Goal: Task Accomplishment & Management: Complete application form

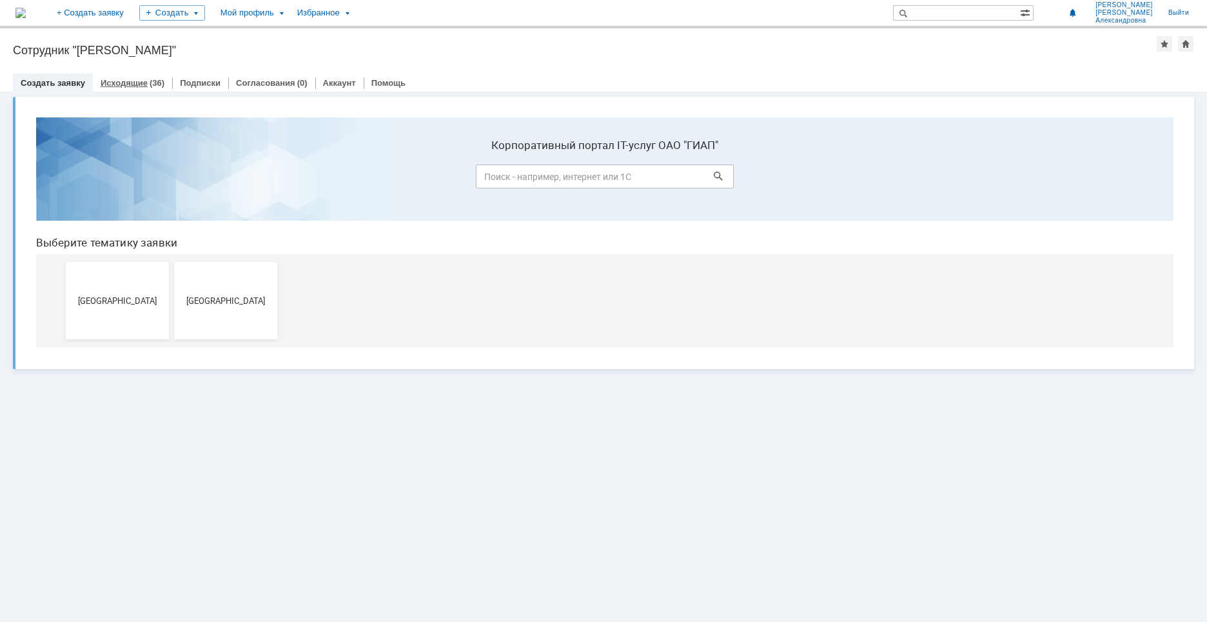
click at [117, 88] on div "Исходящие (36)" at bounding box center [132, 83] width 79 height 19
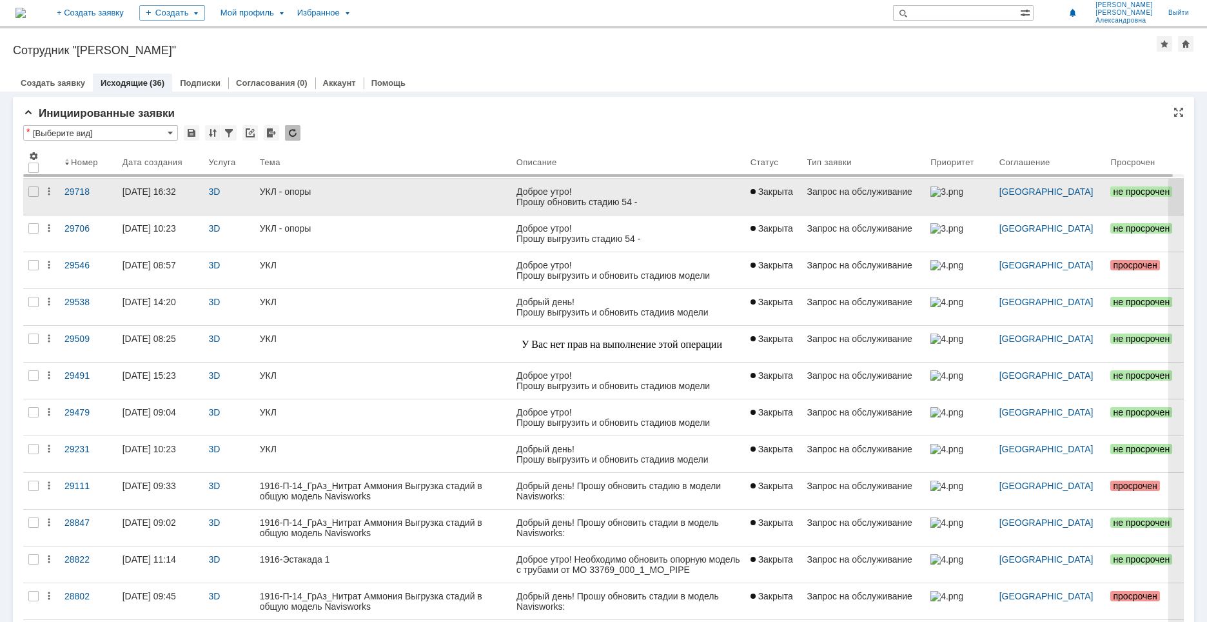
click at [328, 199] on link "УКЛ - опоры" at bounding box center [383, 197] width 257 height 36
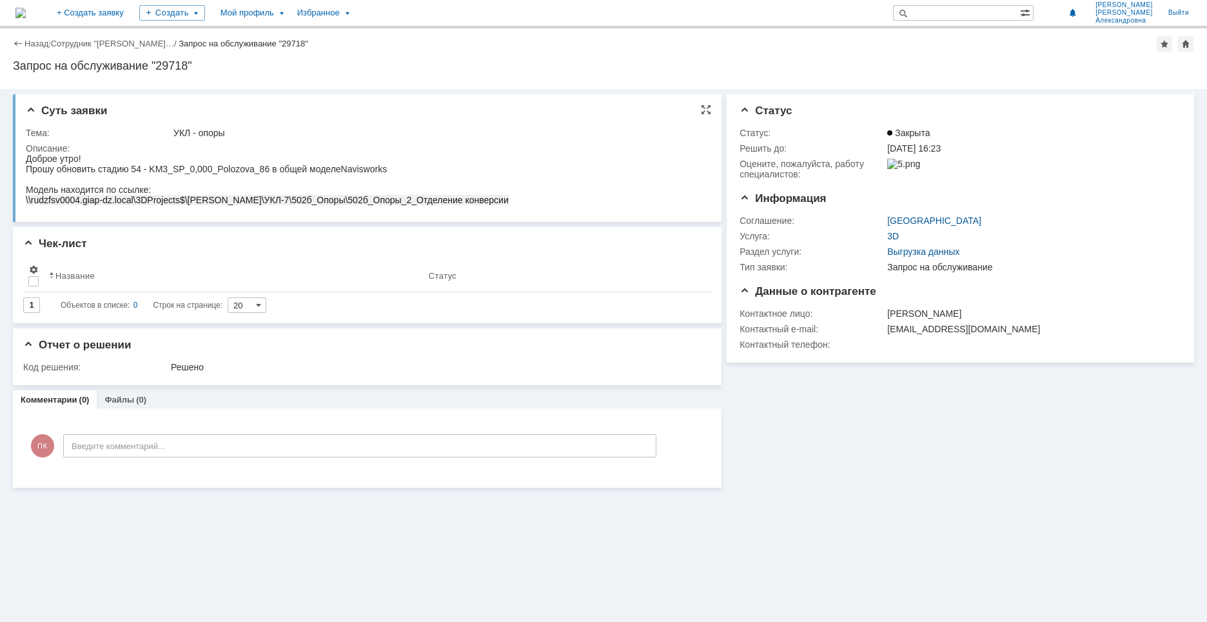
click at [461, 202] on html "Доброе утро! Прошу обновить стадию 54 - KM3_SP_0,000_Polozova_86 в общей моделе…" at bounding box center [365, 179] width 678 height 52
click at [226, 146] on div "Описание:" at bounding box center [365, 148] width 679 height 10
drag, startPoint x: 237, startPoint y: 135, endPoint x: 170, endPoint y: 127, distance: 67.5
click at [170, 127] on tr "Тема: УКЛ - опоры" at bounding box center [365, 132] width 679 height 15
copy tr "УКЛ - опоры"
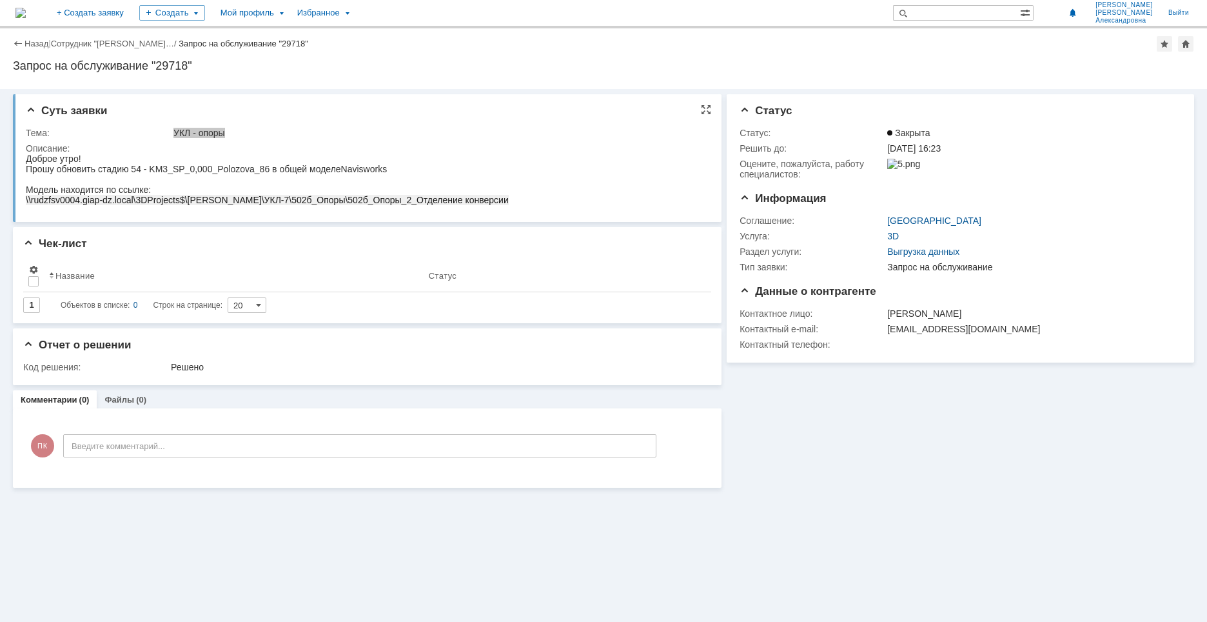
click at [477, 201] on html "Доброе утро! Прошу обновить стадию 54 - KM3_SP_0,000_Polozova_86 в общей моделе…" at bounding box center [365, 179] width 678 height 52
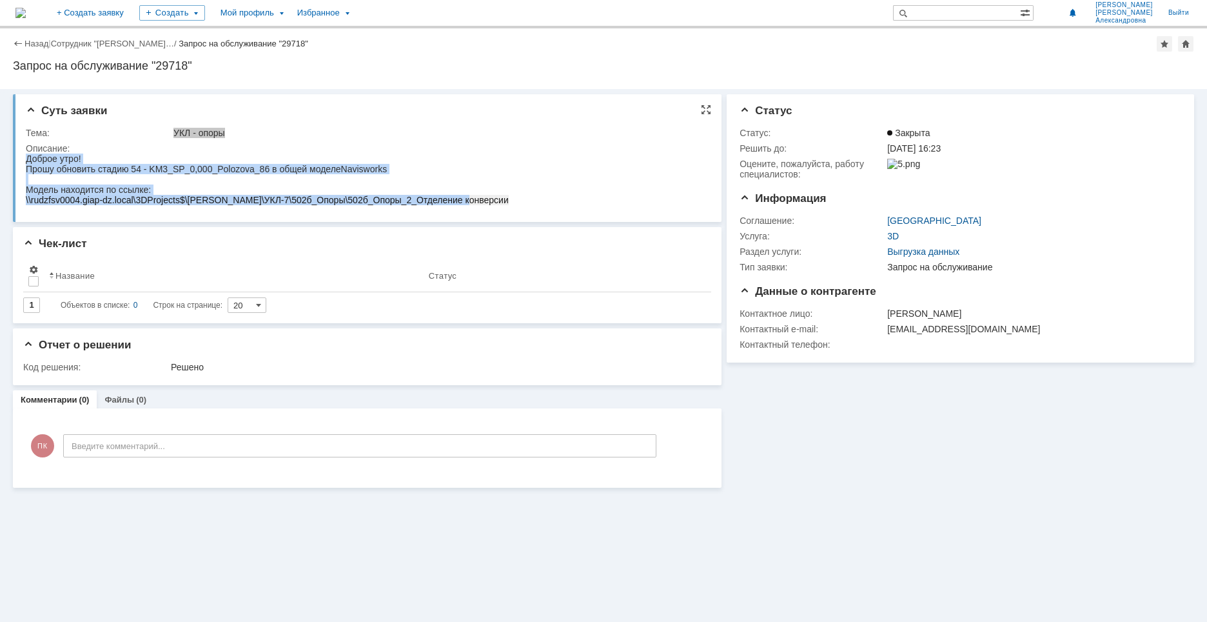
drag, startPoint x: 471, startPoint y: 203, endPoint x: 45, endPoint y: 311, distance: 439.6
click at [26, 160] on html "Доброе утро! Прошу обновить стадию 54 - KM3_SP_0,000_Polozova_86 в общей моделе…" at bounding box center [365, 179] width 678 height 52
copy body "Доброе утро! Прошу обновить стадию 54 - KM3_SP_0,000_Polozova_86 в общей моделе…"
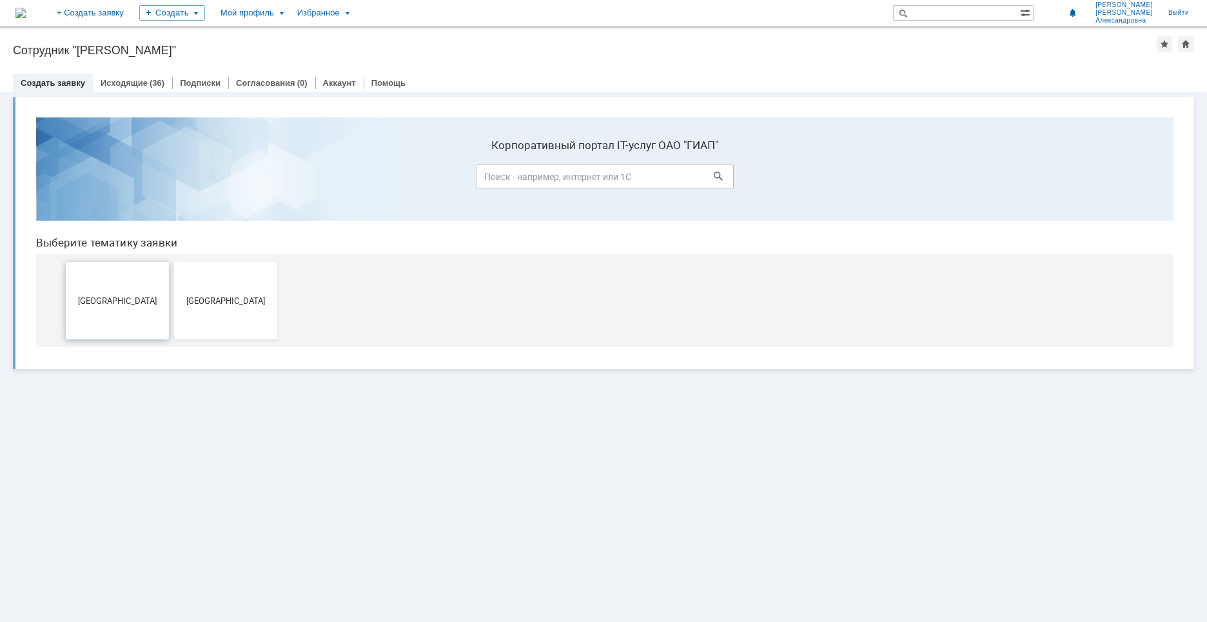
click at [135, 297] on span "[GEOGRAPHIC_DATA]" at bounding box center [117, 300] width 95 height 10
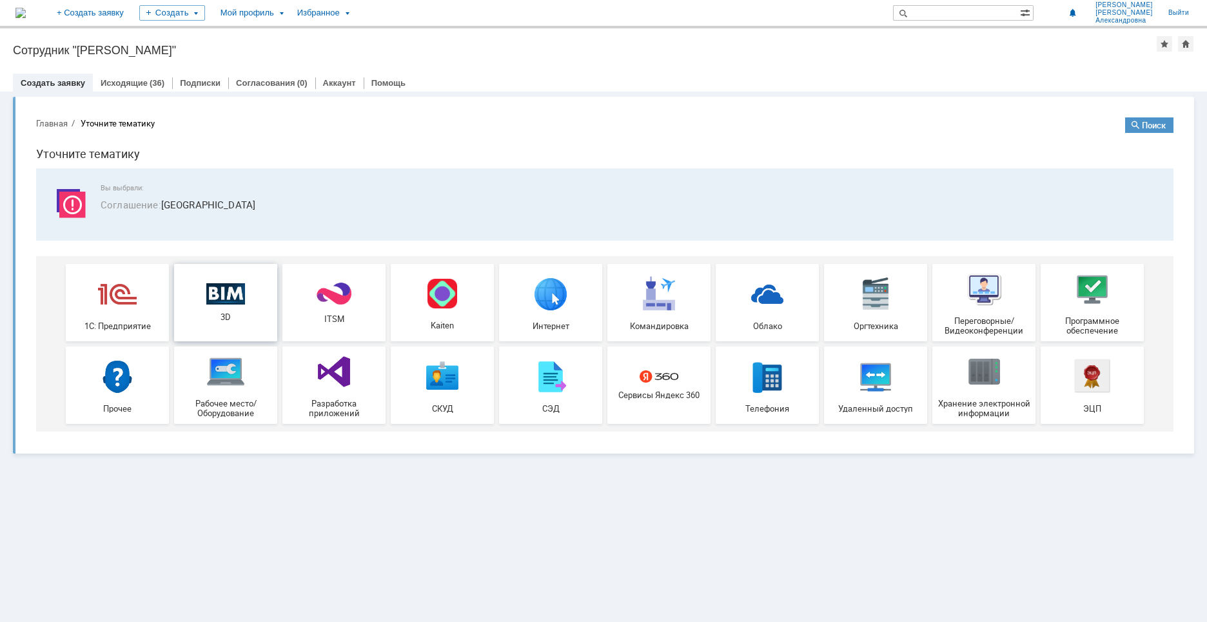
click at [221, 289] on img at bounding box center [225, 293] width 39 height 22
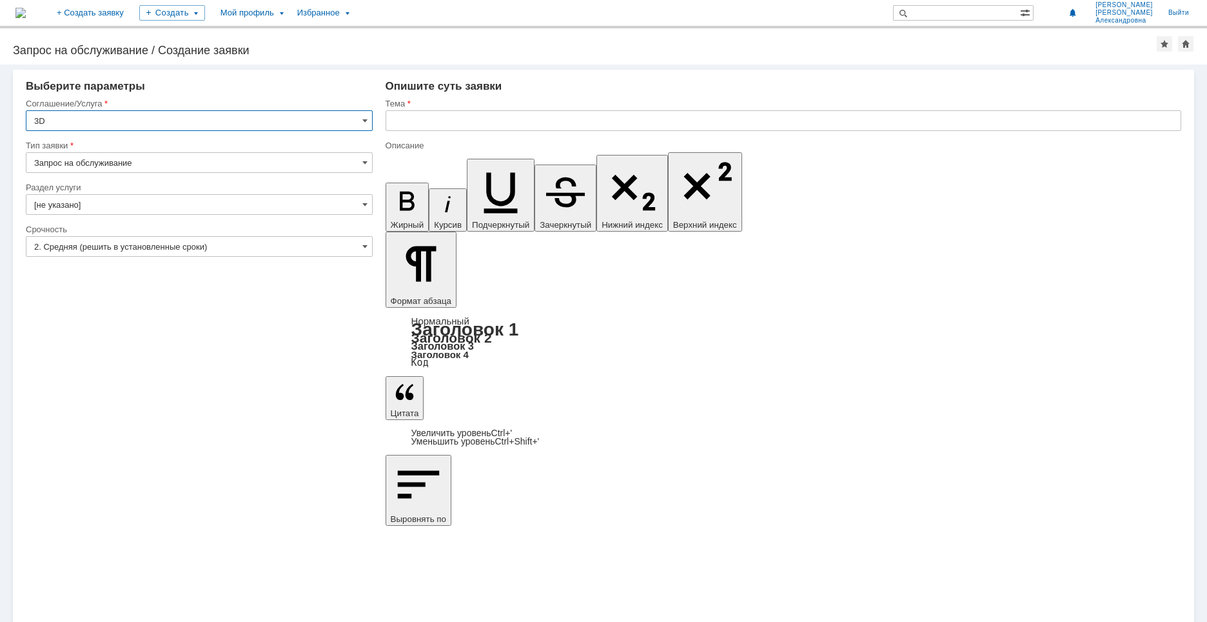
click at [146, 168] on input "Запрос на обслуживание" at bounding box center [199, 162] width 347 height 21
click at [124, 203] on span "Запрос на обслуживание" at bounding box center [199, 207] width 330 height 10
click at [123, 203] on input "[не указано]" at bounding box center [199, 204] width 347 height 21
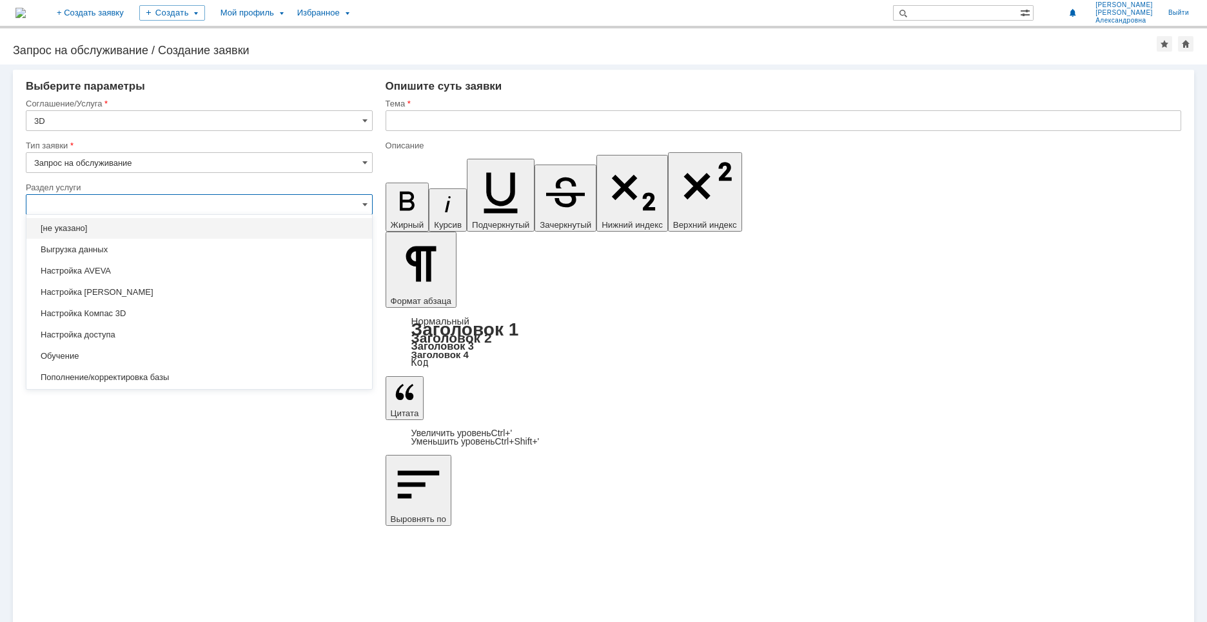
type input "Запрос на обслуживание"
click at [107, 243] on div "Выгрузка данных" at bounding box center [199, 249] width 346 height 21
type input "Выгрузка данных"
type input "ПО: Revit/Tekla Проект ** Корпус **"
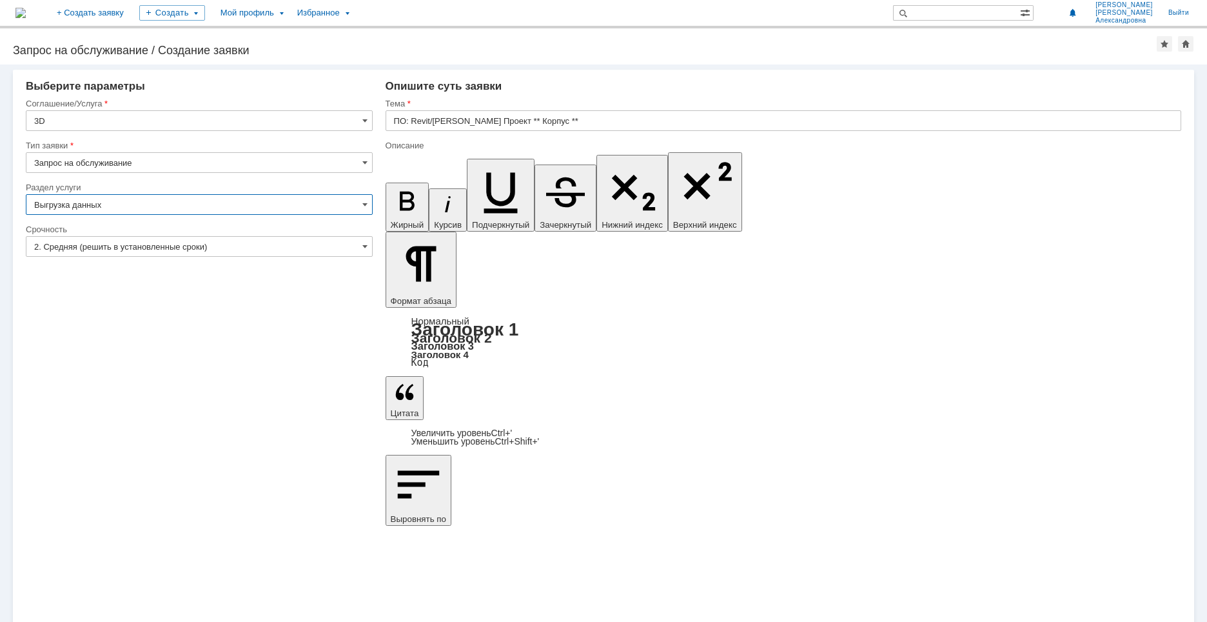
type input "Выгрузка данных"
paste input "УКЛ - опоры"
drag, startPoint x: 655, startPoint y: 4562, endPoint x: 511, endPoint y: 4513, distance: 152.5
click at [413, 119] on input "УКЛ - опоры" at bounding box center [784, 120] width 796 height 21
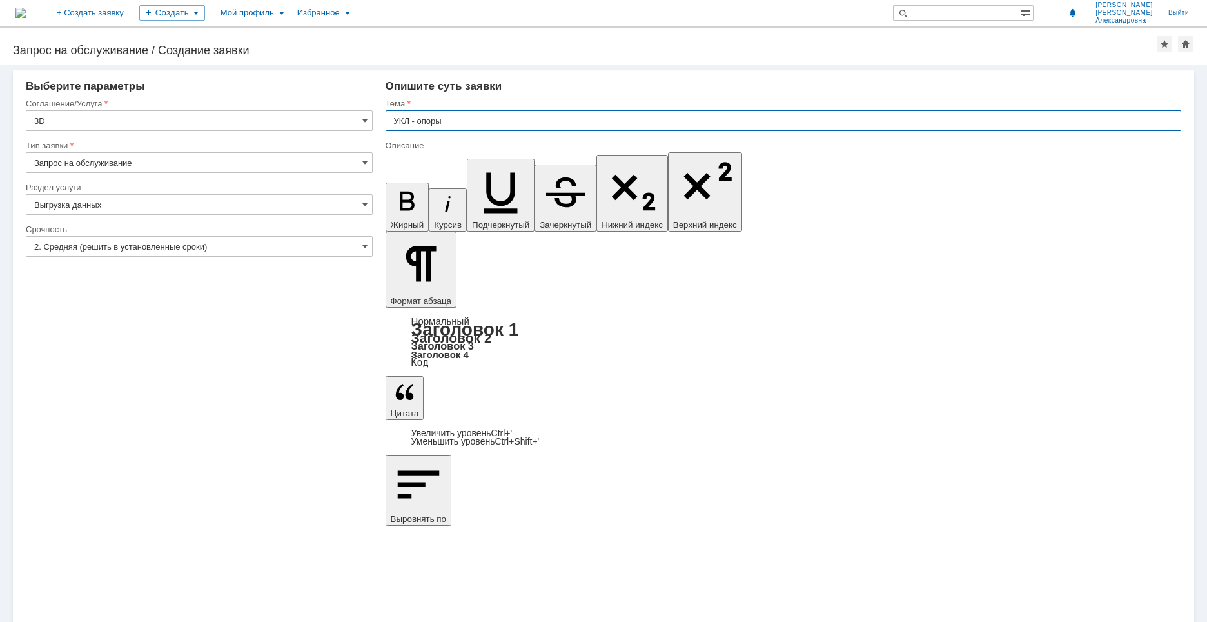
type input "УКЛ - опоры"
drag, startPoint x: 467, startPoint y: 4550, endPoint x: 395, endPoint y: 4519, distance: 78.2
